Goal: Register for event/course

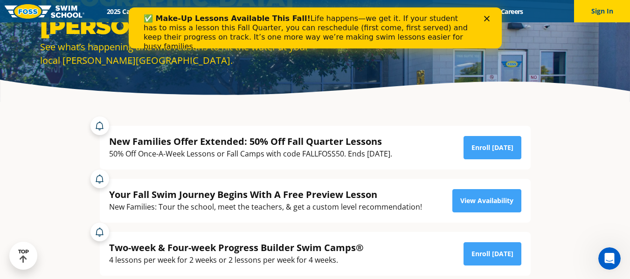
click at [489, 18] on icon "Close" at bounding box center [487, 19] width 6 height 6
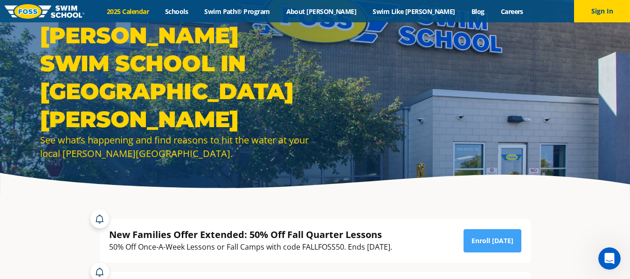
click at [157, 12] on link "2025 Calendar" at bounding box center [128, 11] width 58 height 9
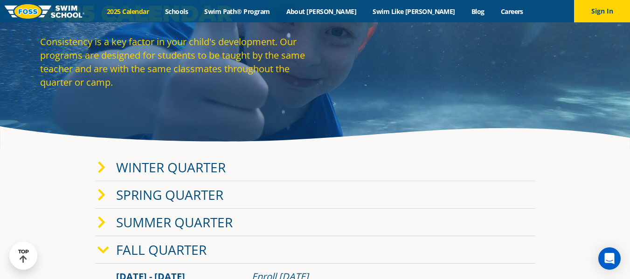
click at [103, 166] on icon at bounding box center [101, 167] width 8 height 13
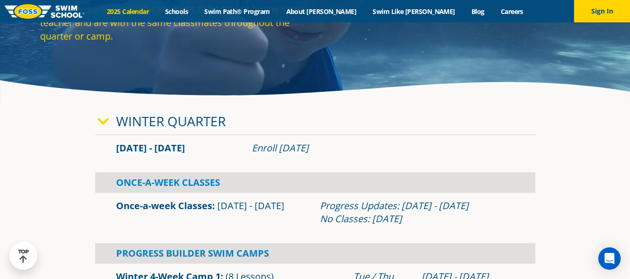
scroll to position [93, 0]
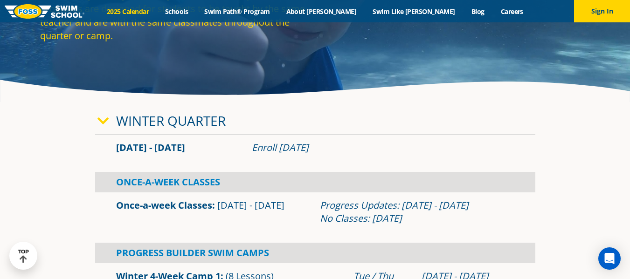
click at [97, 123] on div "Winter Quarter" at bounding box center [315, 121] width 440 height 28
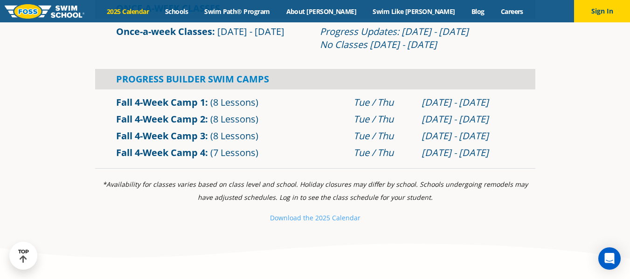
scroll to position [373, 0]
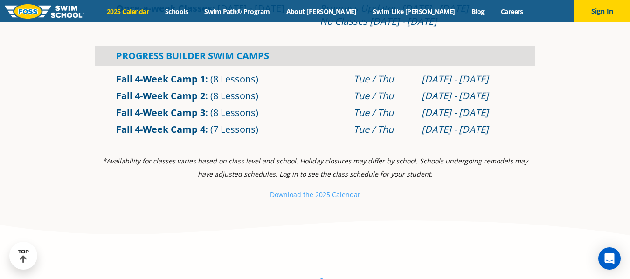
click at [187, 94] on link "Fall 4-Week Camp 2" at bounding box center [160, 96] width 89 height 13
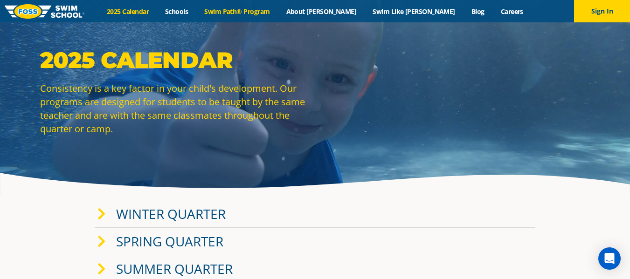
click at [278, 14] on link "Swim Path® Program" at bounding box center [237, 11] width 82 height 9
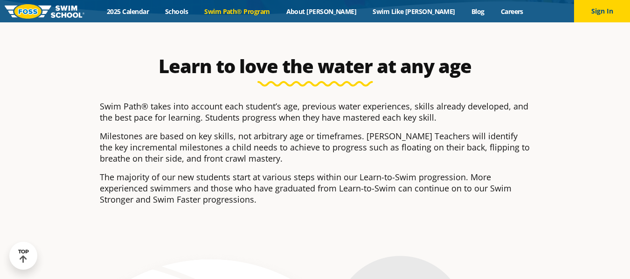
scroll to position [187, 0]
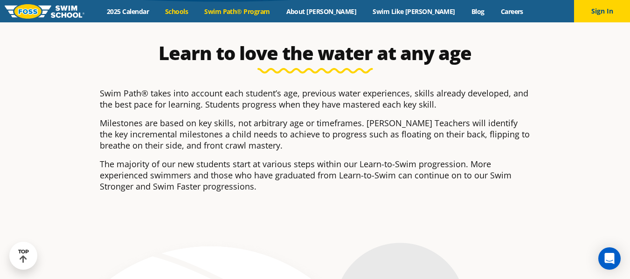
click at [196, 12] on link "Schools" at bounding box center [176, 11] width 39 height 9
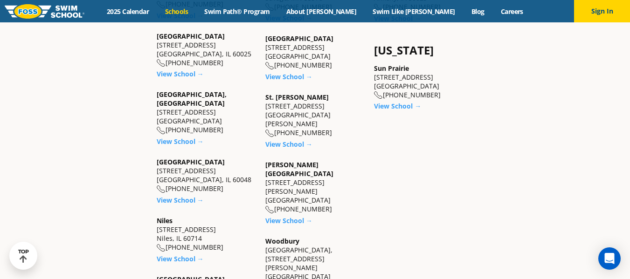
scroll to position [793, 0]
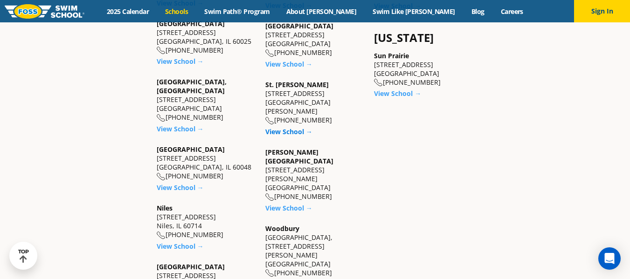
click at [280, 127] on link "View School →" at bounding box center [288, 131] width 47 height 9
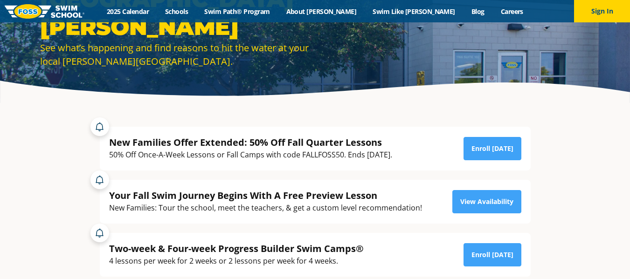
scroll to position [140, 0]
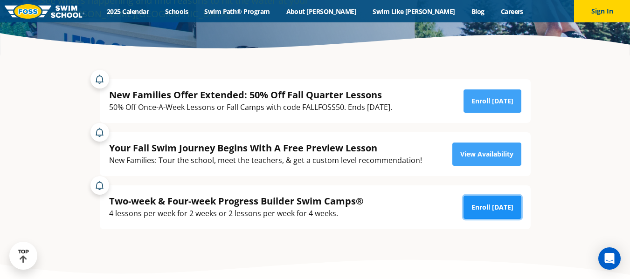
click at [486, 209] on link "Enroll [DATE]" at bounding box center [493, 207] width 58 height 23
